Goal: Information Seeking & Learning: Learn about a topic

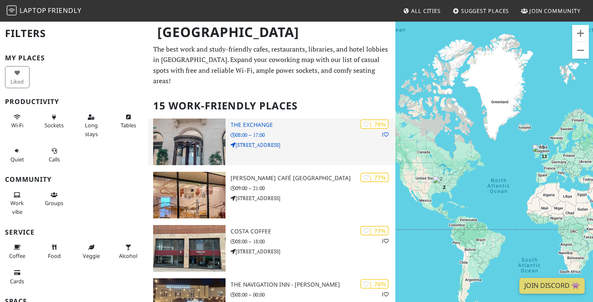
click at [258, 121] on h3 "The Exchange" at bounding box center [312, 124] width 165 height 7
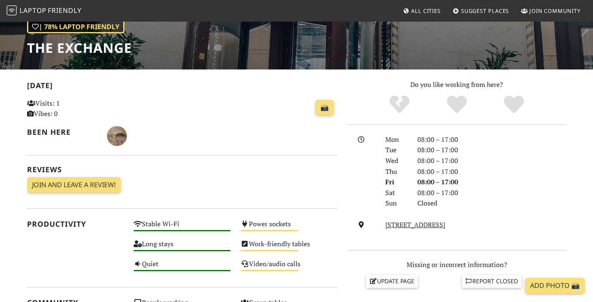
scroll to position [93, 0]
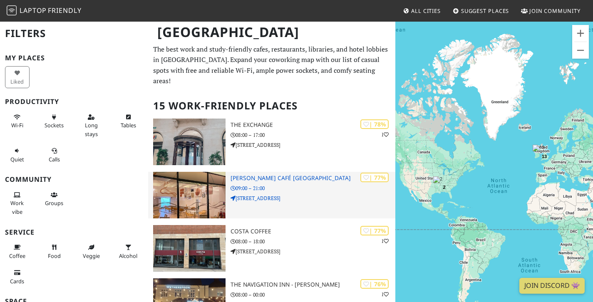
click at [252, 175] on h3 "[PERSON_NAME] Café [GEOGRAPHIC_DATA]" at bounding box center [312, 178] width 165 height 7
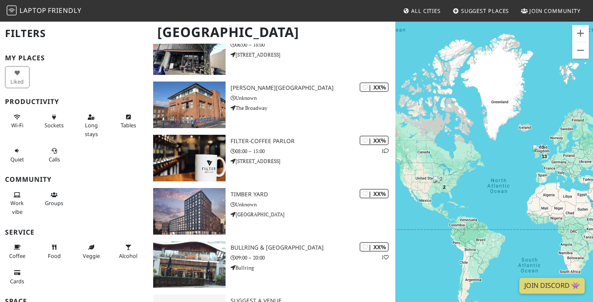
scroll to position [630, 0]
